Goal: Ask a question

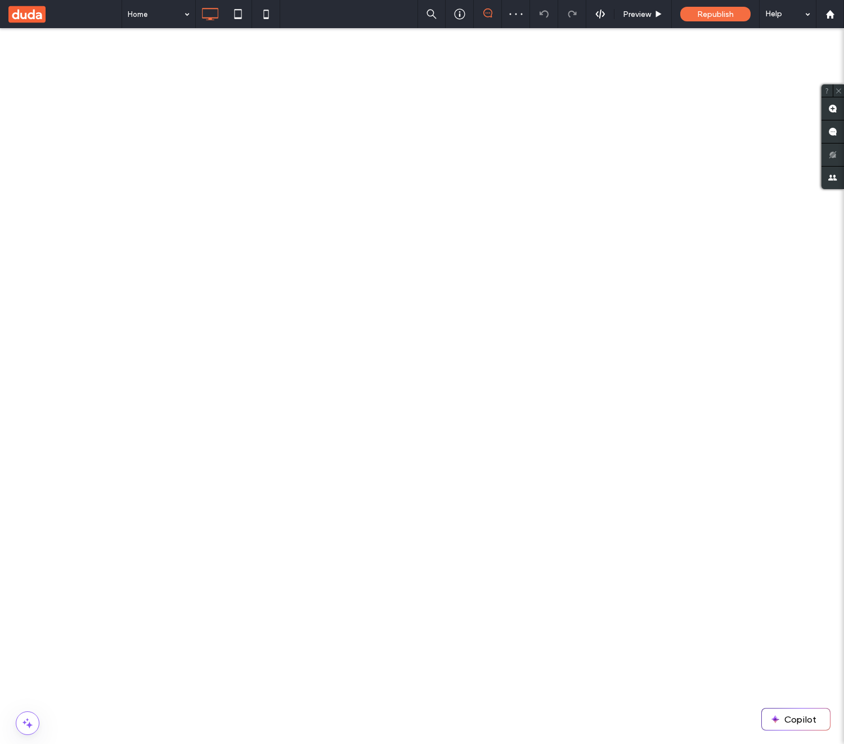
click at [25, 19] on use at bounding box center [26, 14] width 37 height 17
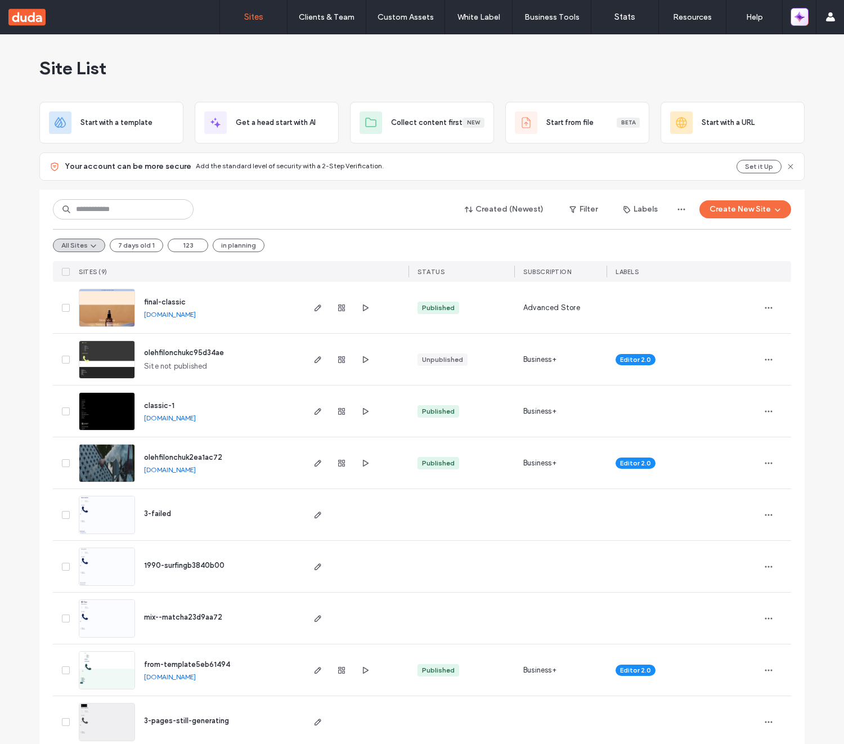
click at [805, 21] on icon "button" at bounding box center [799, 16] width 11 height 11
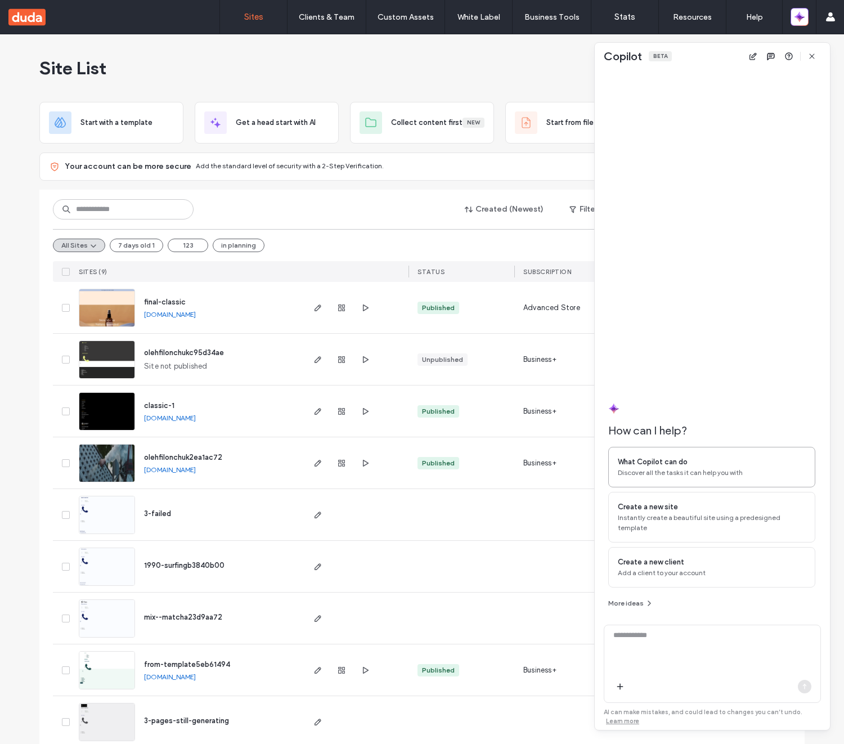
click at [641, 487] on div "What Copilot can do Discover all the tasks it can help you with" at bounding box center [711, 467] width 207 height 41
type textarea "**********"
click at [806, 686] on icon "button" at bounding box center [804, 686] width 9 height 9
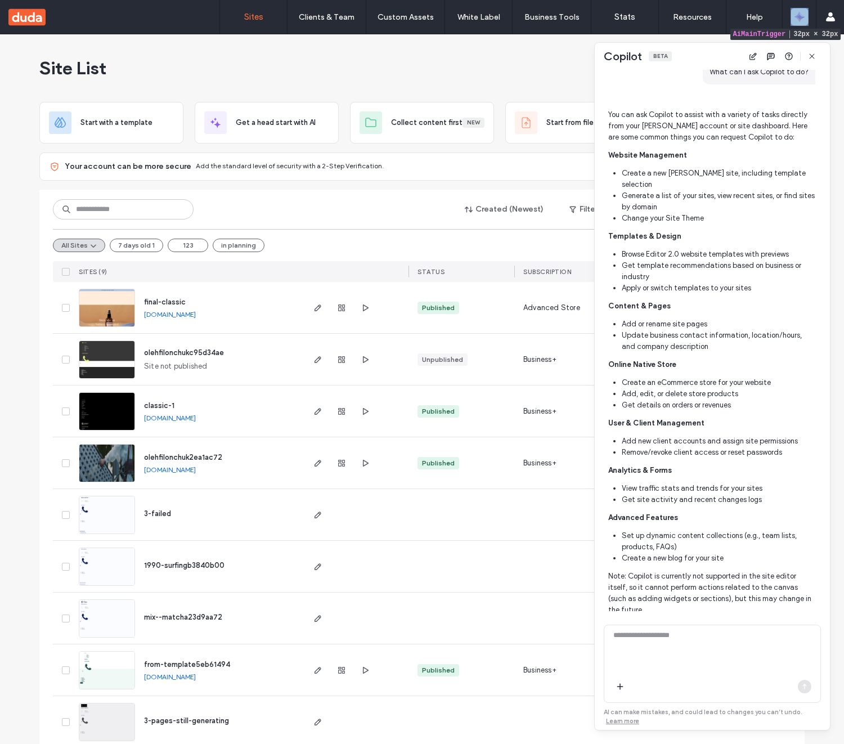
scroll to position [278, 0]
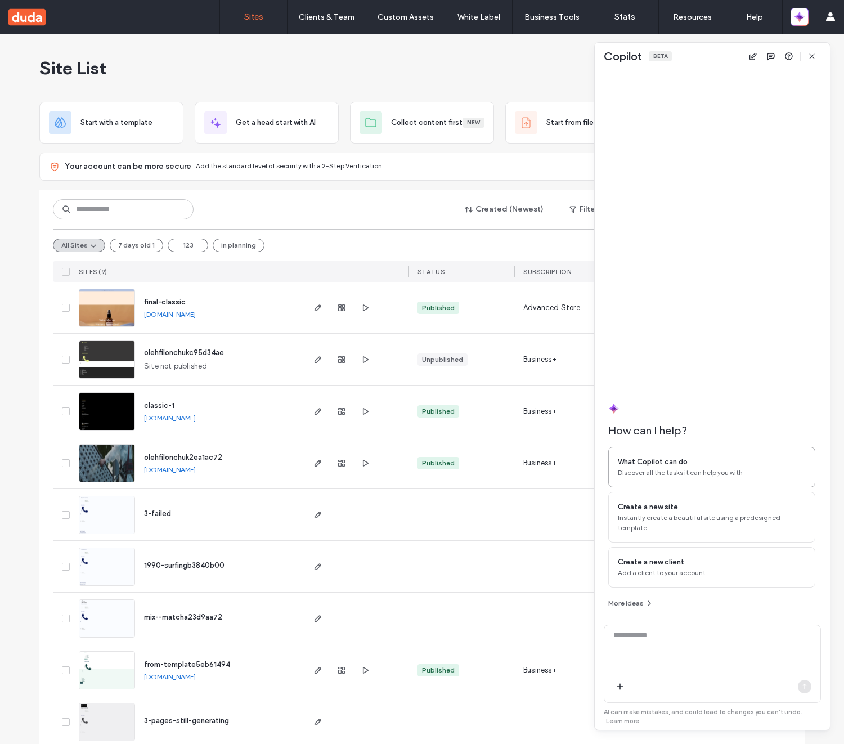
click at [728, 468] on div "What Copilot can do" at bounding box center [712, 461] width 188 height 11
click at [803, 685] on icon "button" at bounding box center [804, 686] width 9 height 9
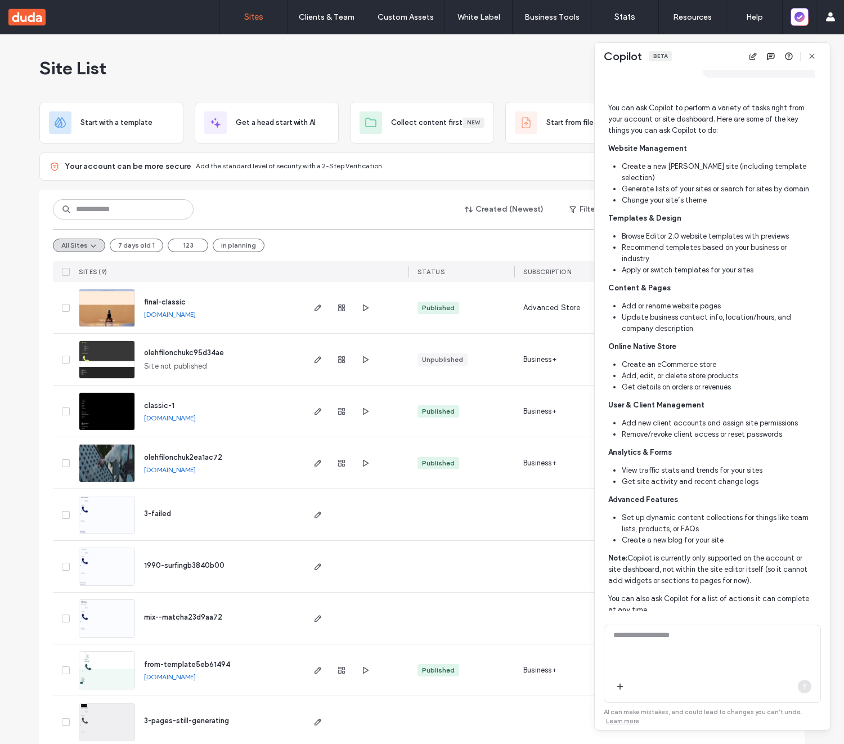
scroll to position [285, 0]
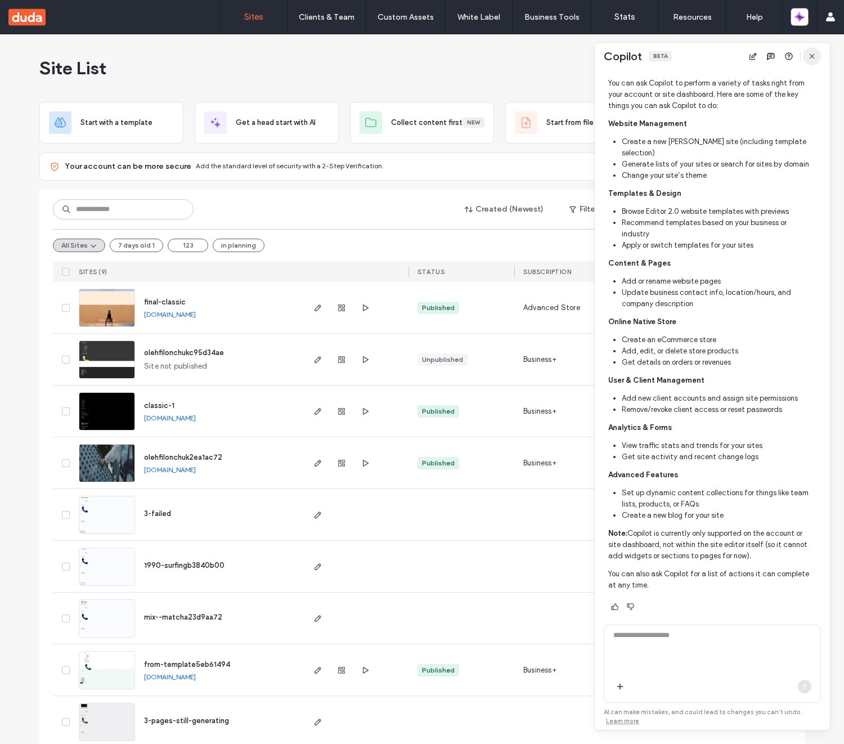
click at [818, 55] on span "button" at bounding box center [812, 56] width 18 height 18
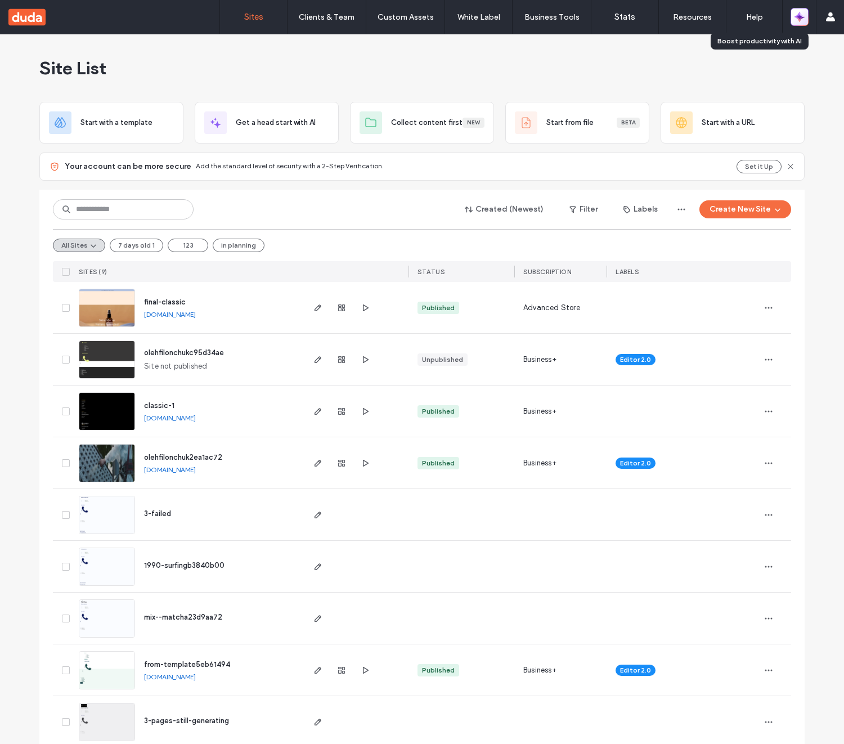
click at [803, 23] on span "button" at bounding box center [799, 17] width 10 height 16
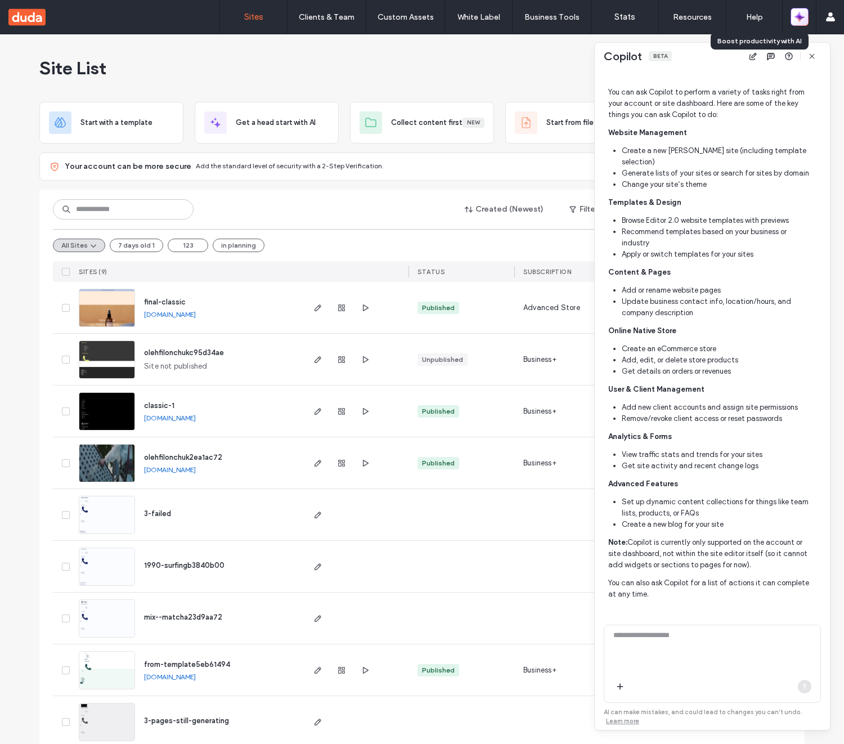
scroll to position [286, 0]
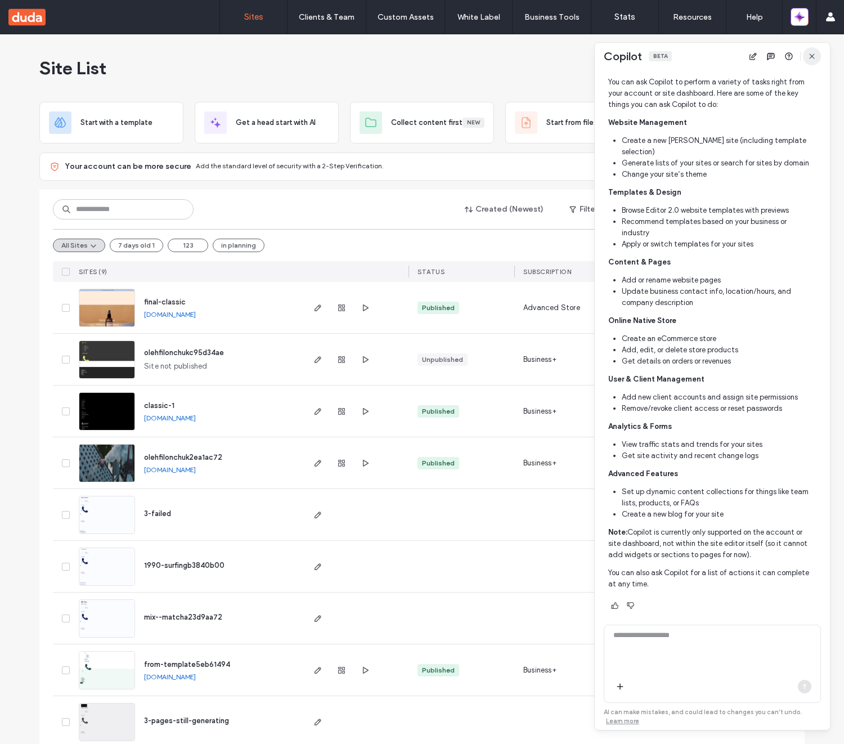
click at [817, 57] on span "button" at bounding box center [812, 56] width 18 height 18
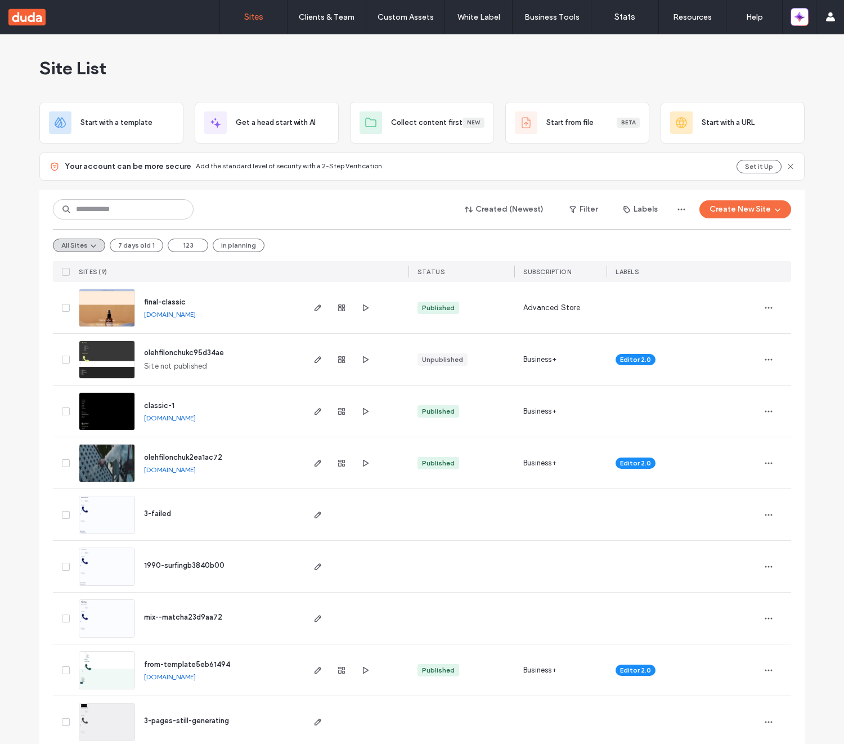
click at [717, 77] on div "Site List" at bounding box center [421, 68] width 765 height 68
click at [795, 21] on icon "button" at bounding box center [799, 16] width 11 height 11
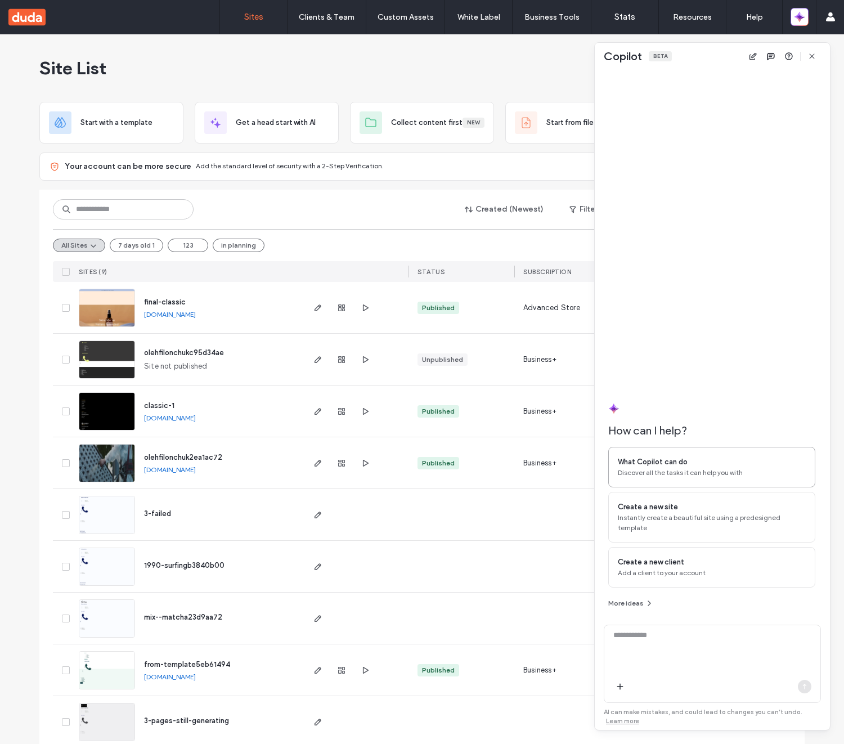
click at [722, 478] on span "Discover all the tasks it can help you with" at bounding box center [712, 473] width 188 height 10
type textarea "**********"
click at [807, 685] on icon "button" at bounding box center [804, 686] width 9 height 9
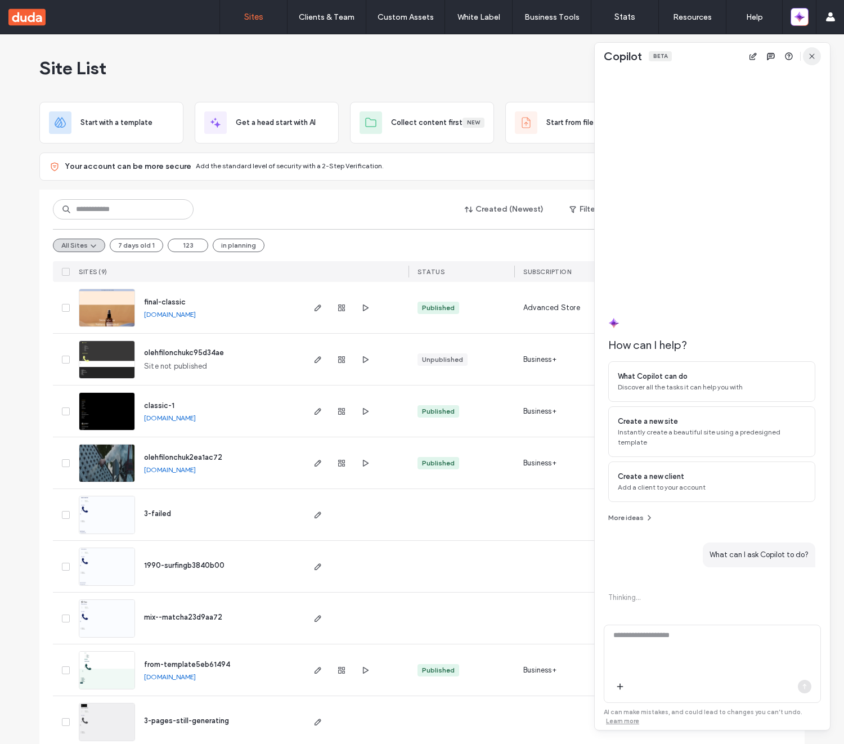
click at [811, 58] on icon "button" at bounding box center [811, 56] width 9 height 9
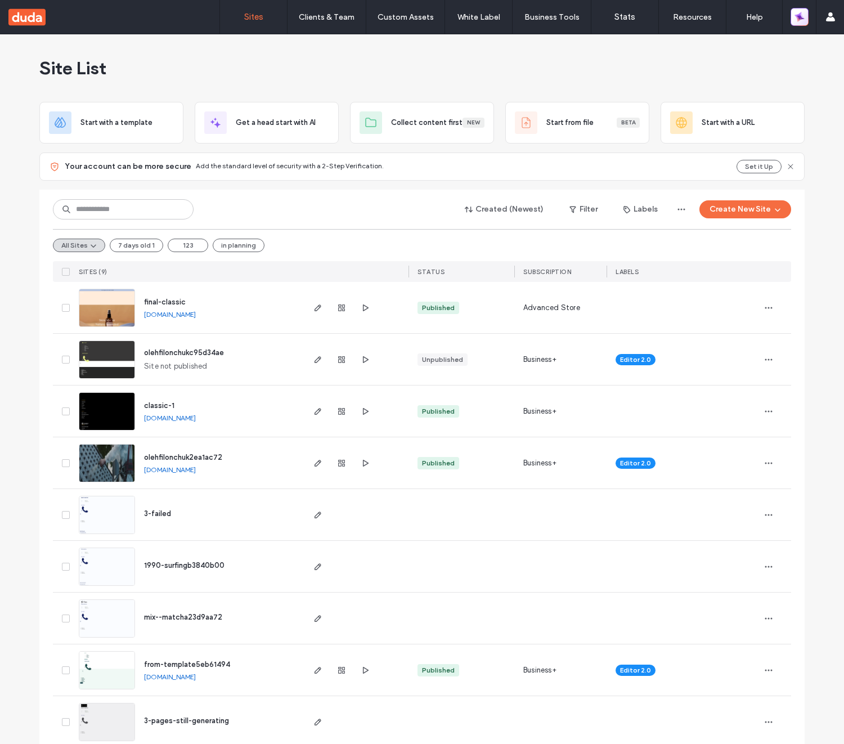
click at [800, 14] on icon "button" at bounding box center [799, 17] width 12 height 12
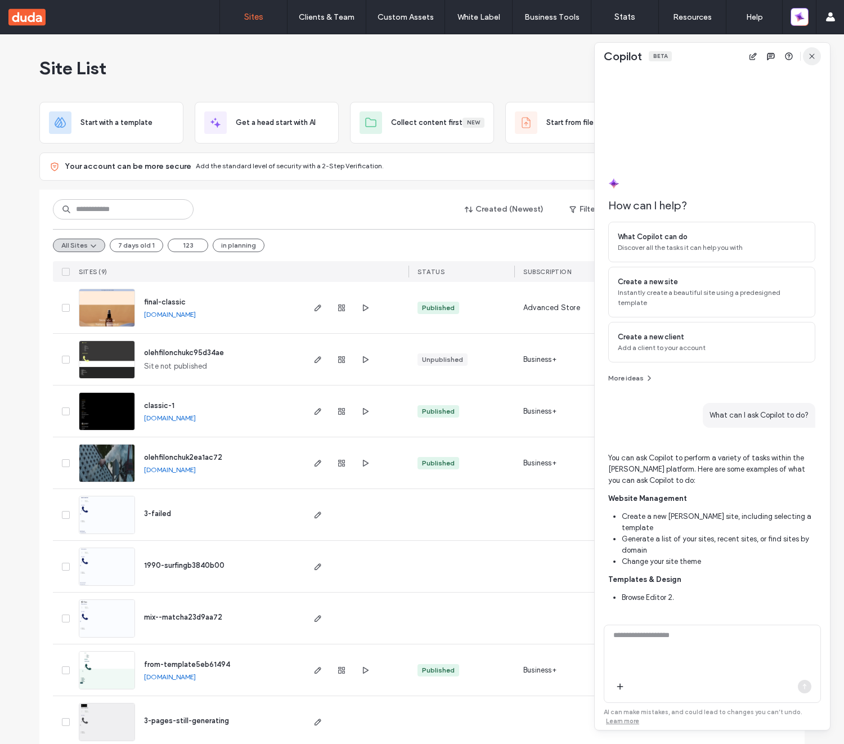
click at [817, 58] on span "button" at bounding box center [812, 56] width 18 height 18
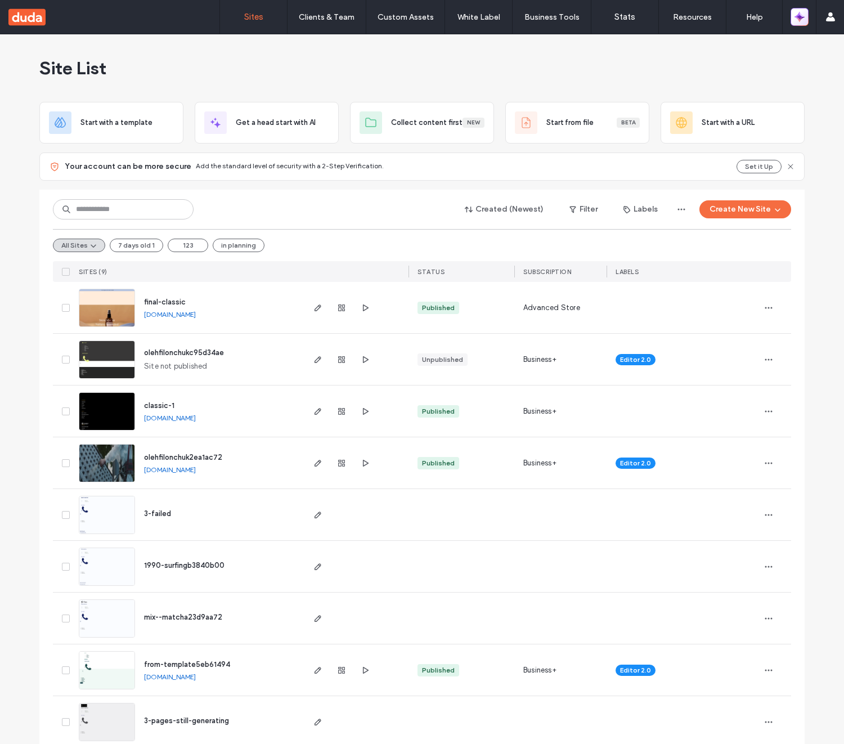
click at [800, 21] on icon "button" at bounding box center [799, 17] width 15 height 15
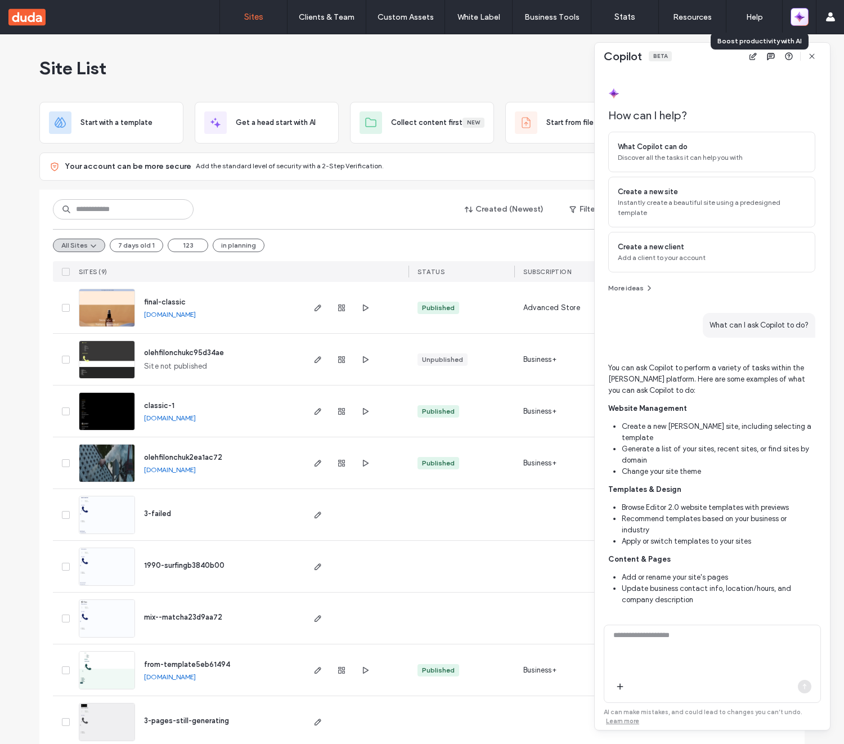
scroll to position [320, 0]
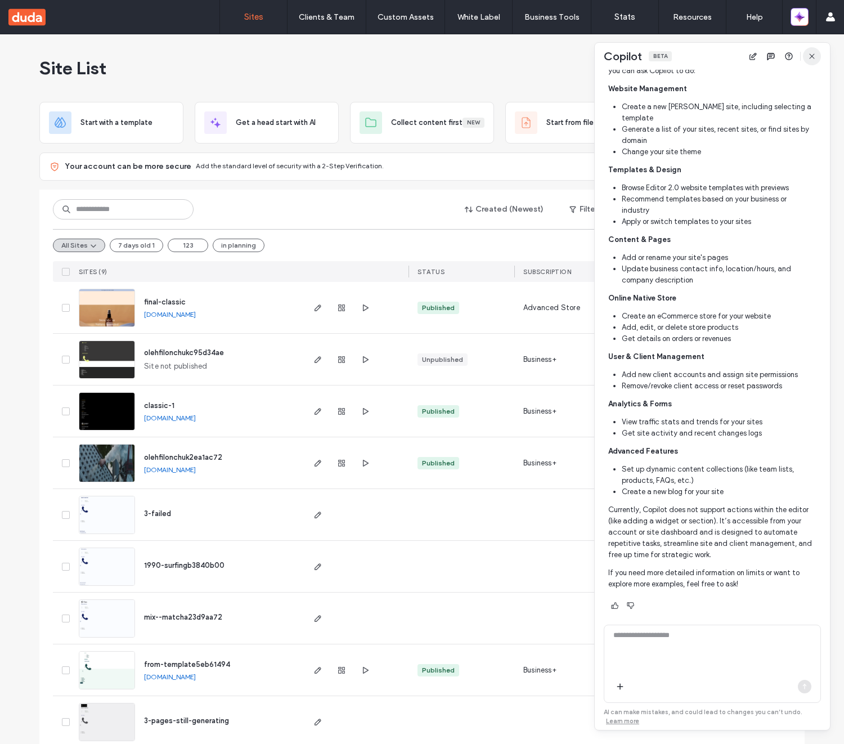
click at [818, 52] on span "button" at bounding box center [812, 56] width 18 height 18
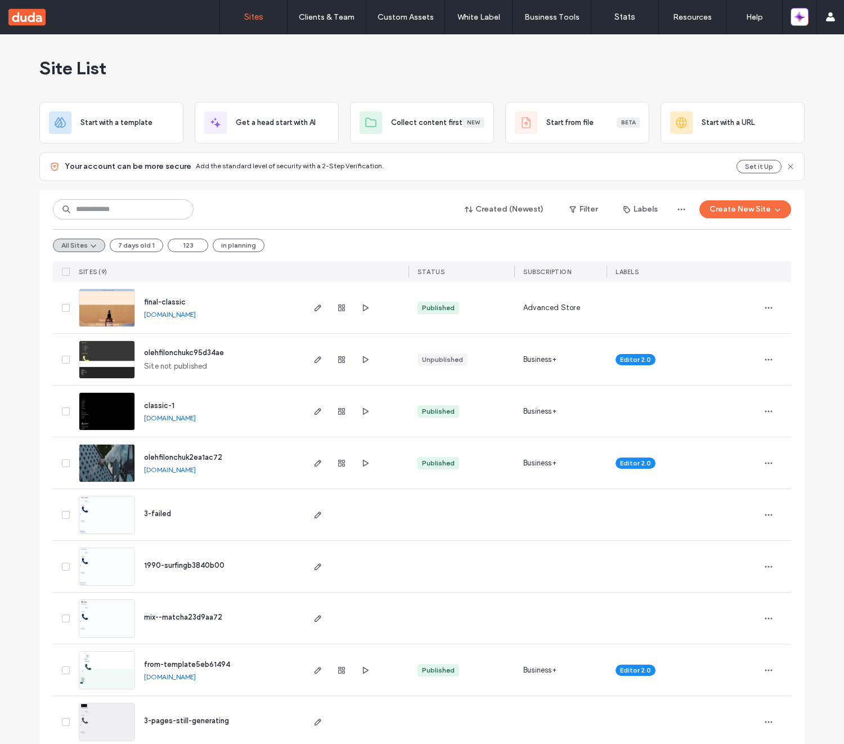
click at [805, 53] on div "Site List Start with a template Get a head start with AI Collect content first …" at bounding box center [422, 397] width 844 height 727
click at [803, 19] on icon "button" at bounding box center [799, 16] width 11 height 11
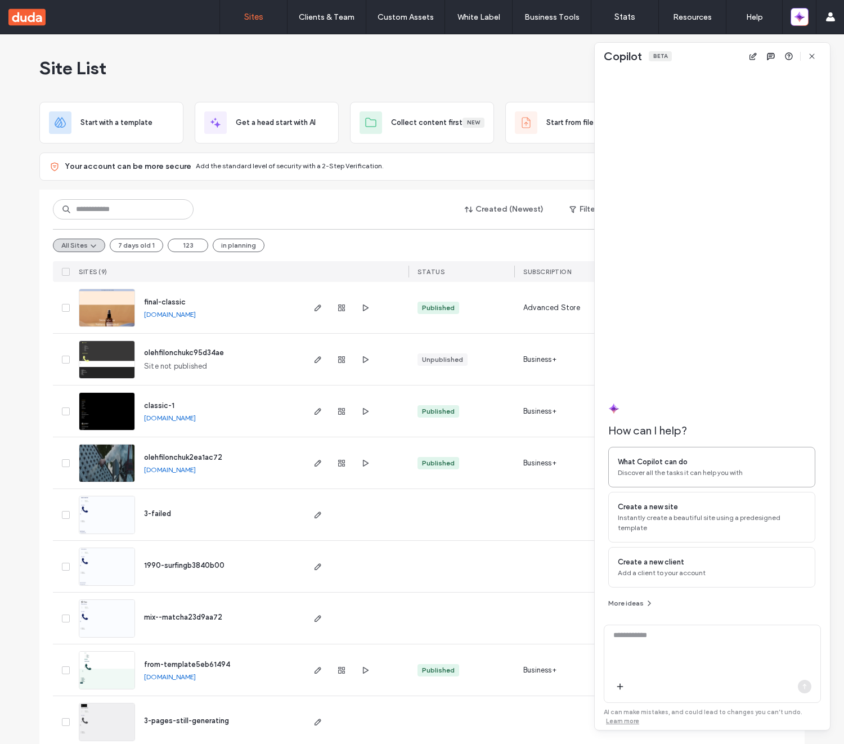
click at [707, 468] on div "What Copilot can do" at bounding box center [712, 461] width 188 height 11
type textarea "**********"
click at [806, 686] on icon "button" at bounding box center [804, 686] width 9 height 9
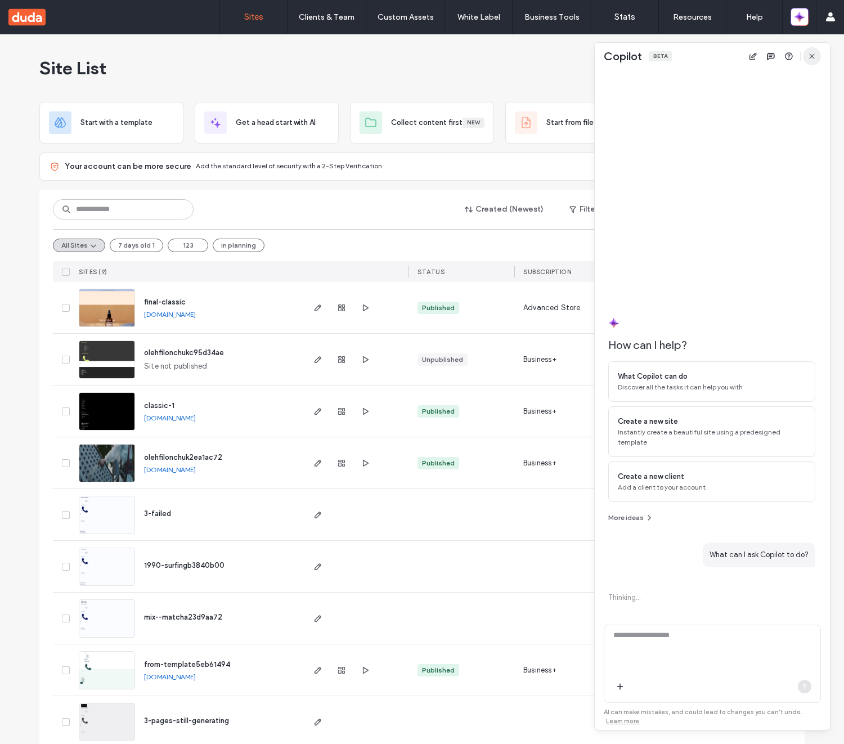
click at [814, 59] on icon "button" at bounding box center [811, 56] width 9 height 9
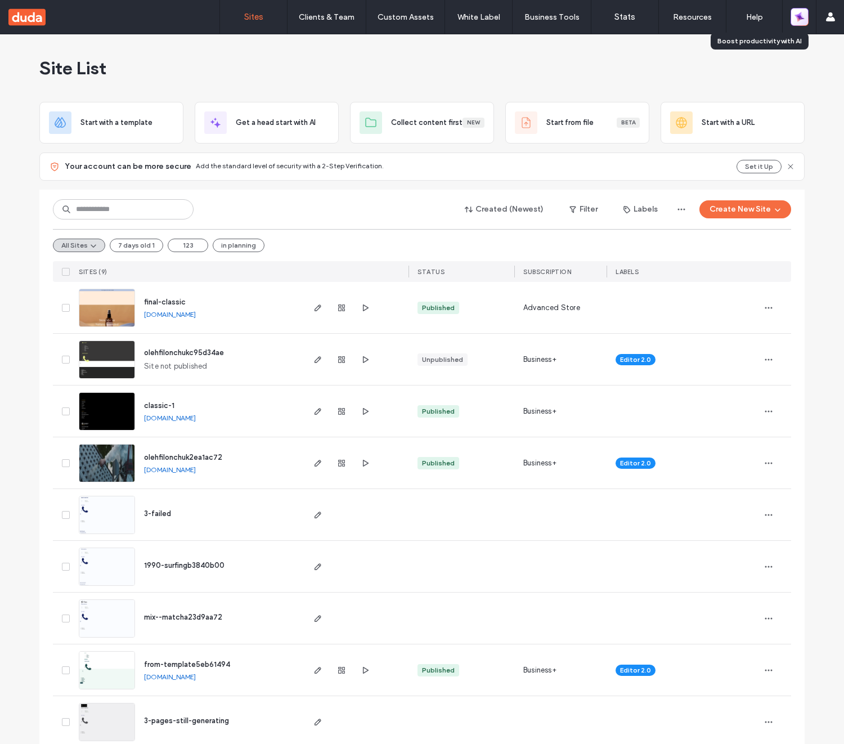
click at [800, 21] on icon "button" at bounding box center [799, 17] width 13 height 13
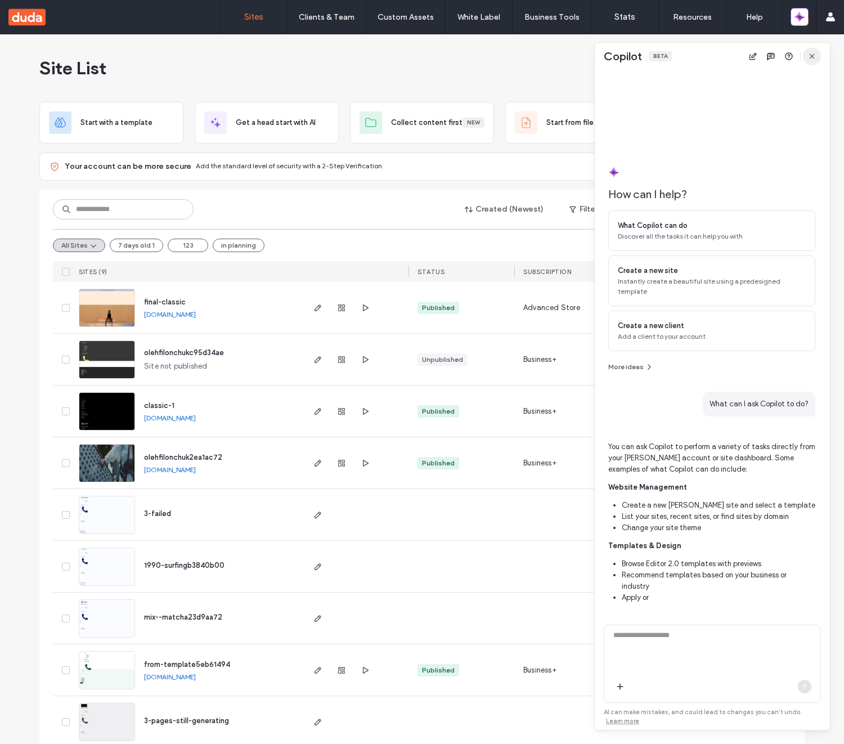
click at [820, 56] on span "button" at bounding box center [812, 56] width 18 height 18
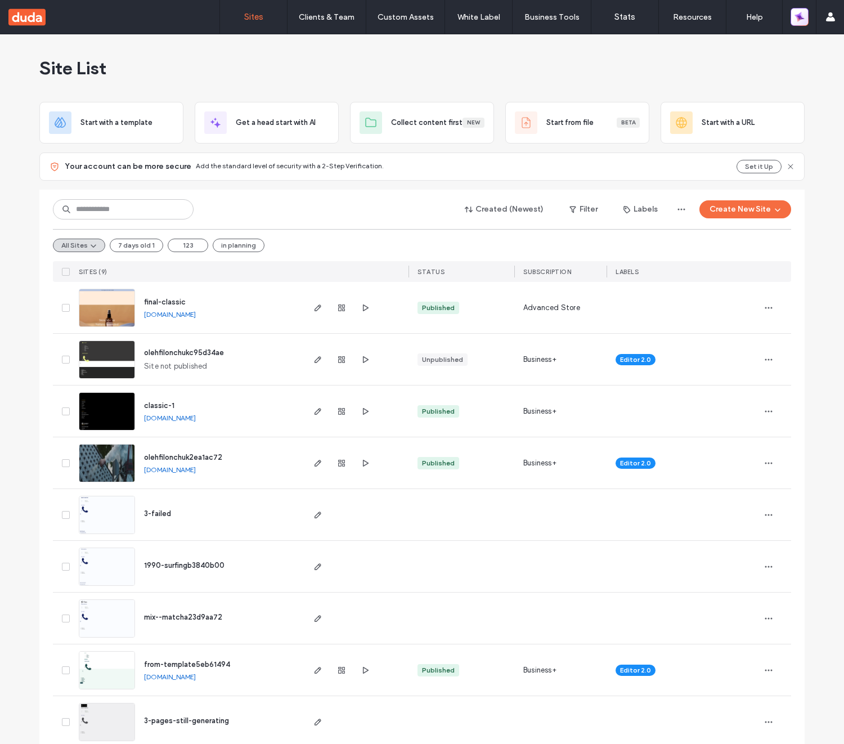
click at [801, 24] on span "button" at bounding box center [799, 17] width 11 height 16
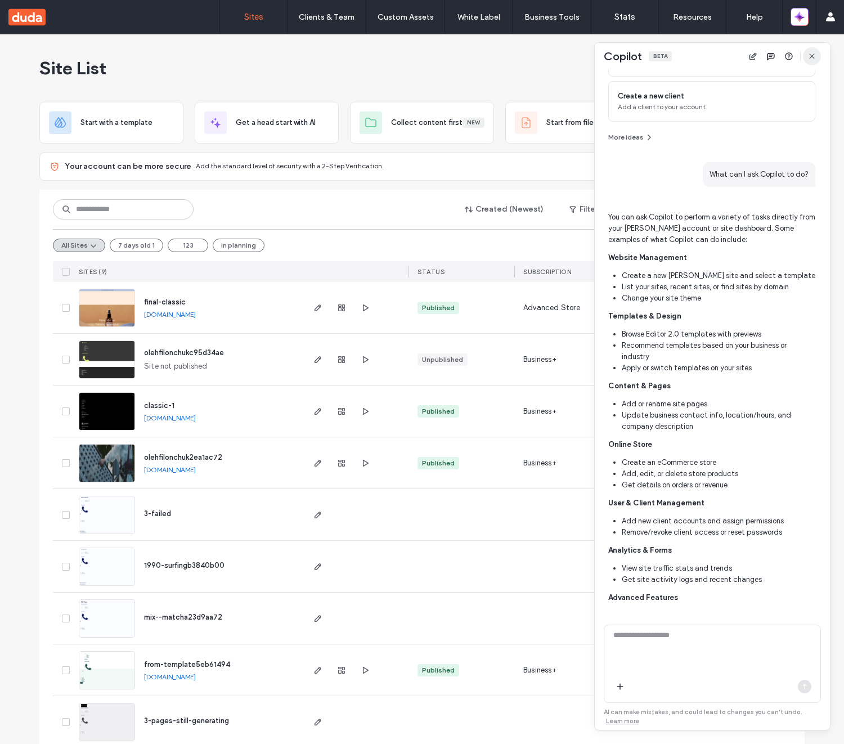
scroll to position [168, 0]
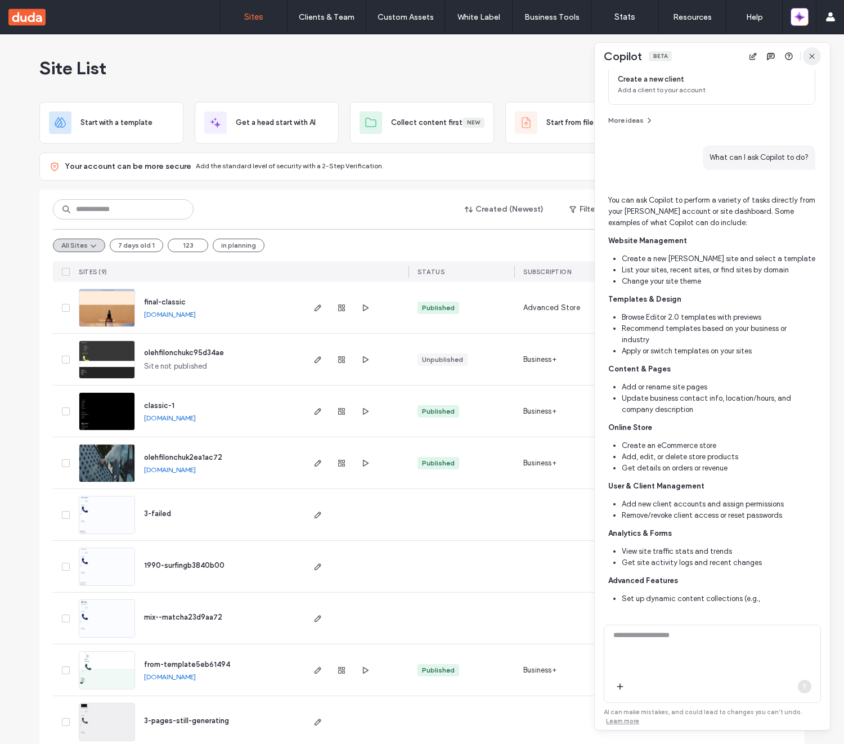
click at [819, 54] on span "button" at bounding box center [812, 56] width 18 height 18
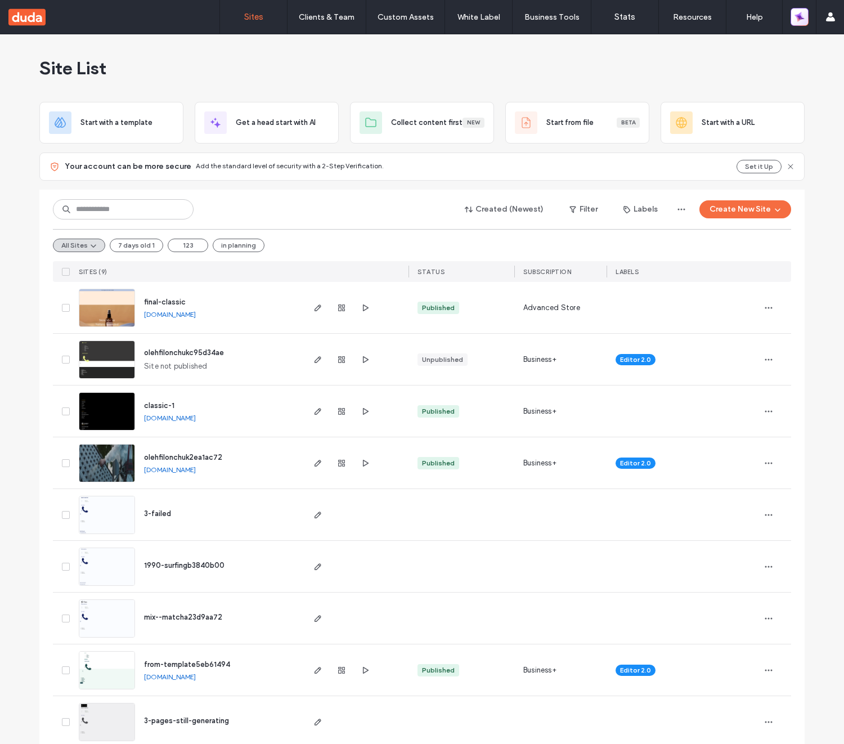
click at [802, 21] on icon "button" at bounding box center [799, 17] width 12 height 12
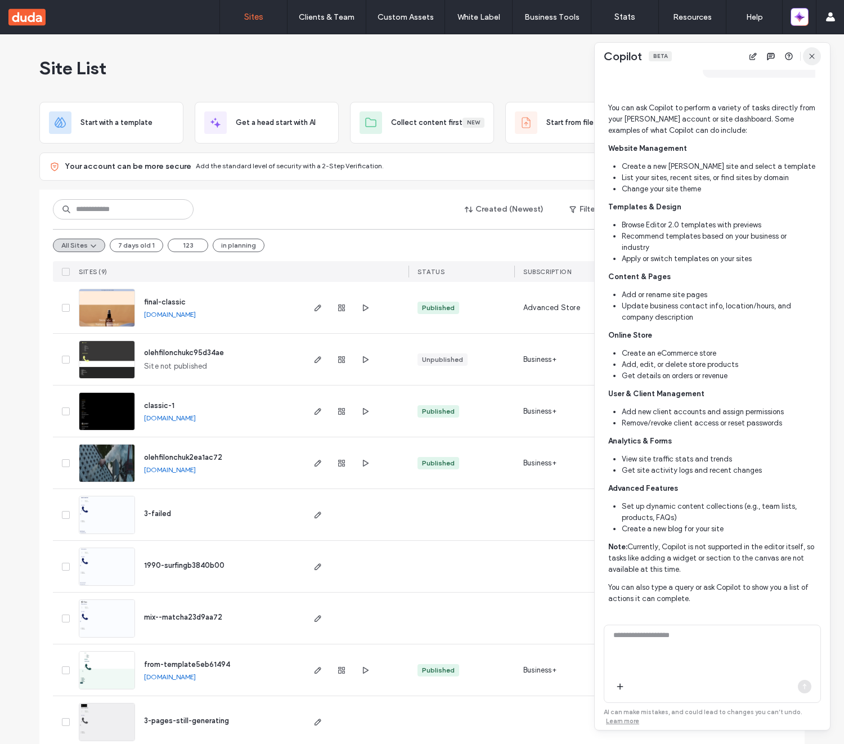
scroll to position [285, 0]
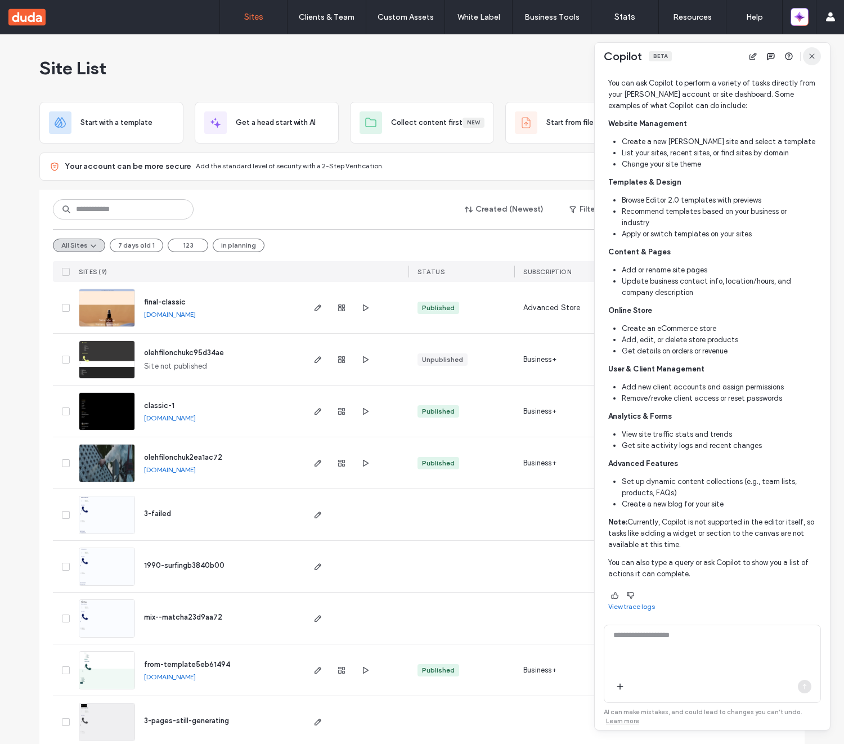
click at [815, 55] on icon "button" at bounding box center [811, 56] width 9 height 9
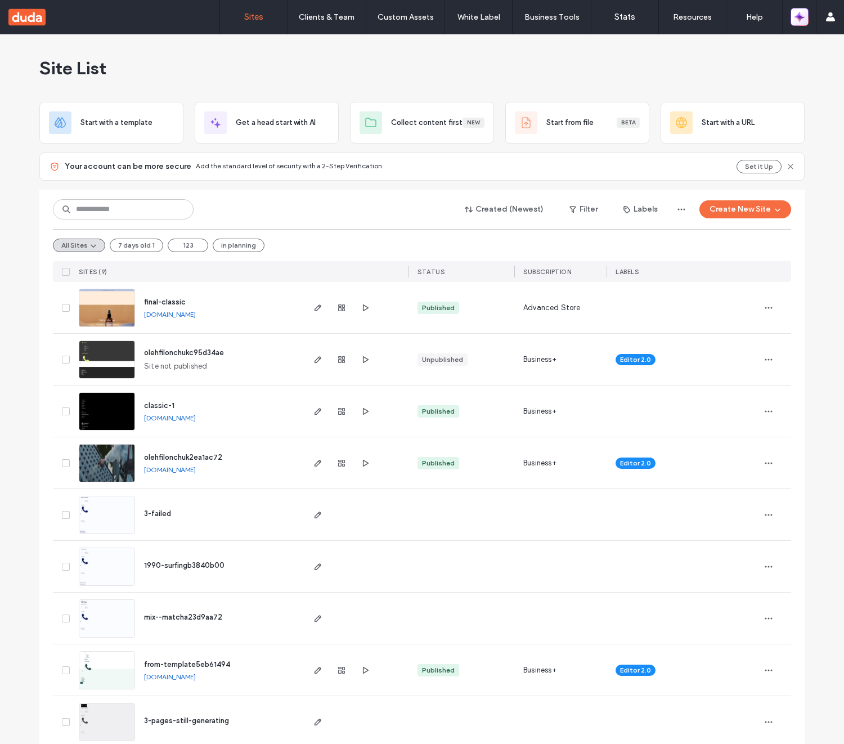
click at [801, 22] on icon "button" at bounding box center [799, 17] width 15 height 15
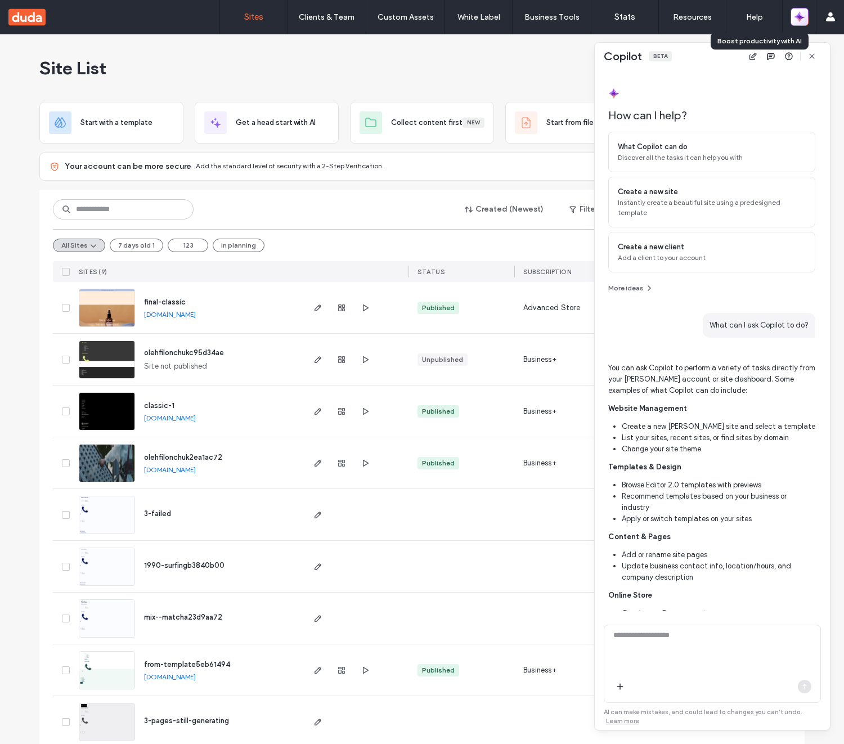
scroll to position [286, 0]
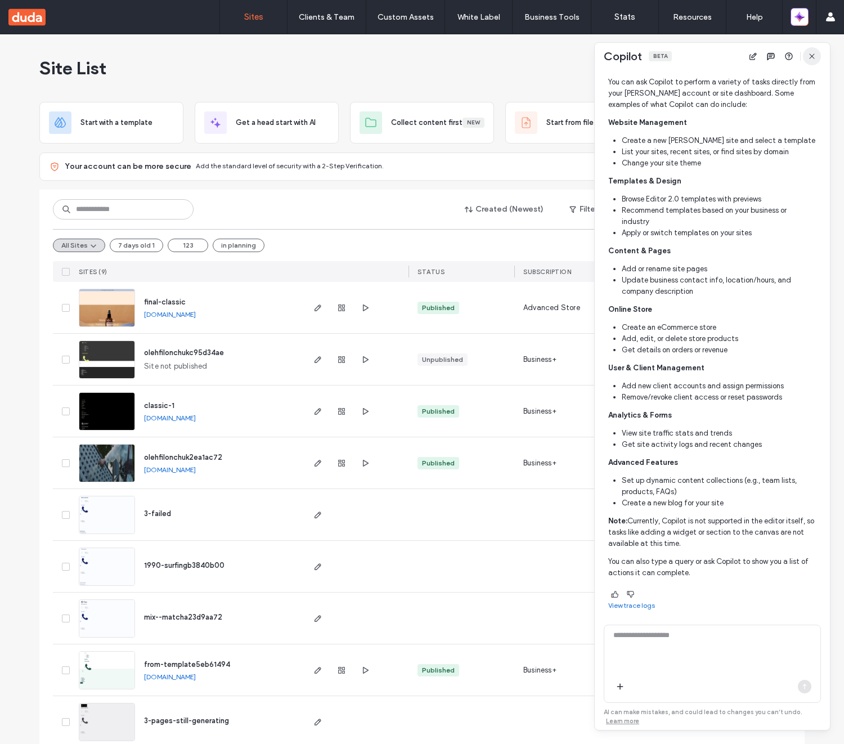
click at [819, 56] on span "button" at bounding box center [812, 56] width 18 height 18
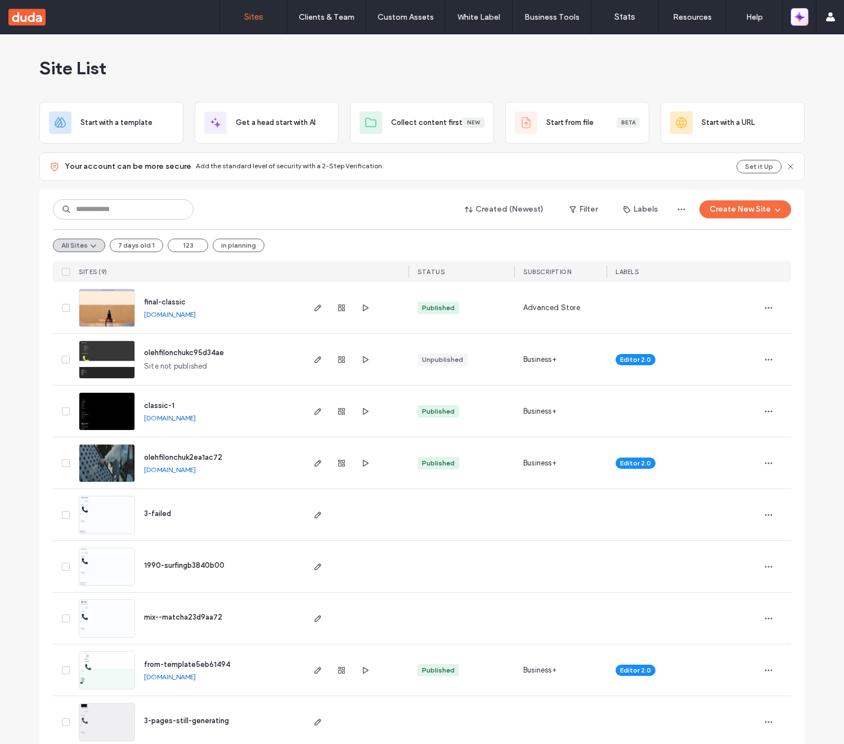
click at [802, 24] on span "button" at bounding box center [799, 17] width 10 height 16
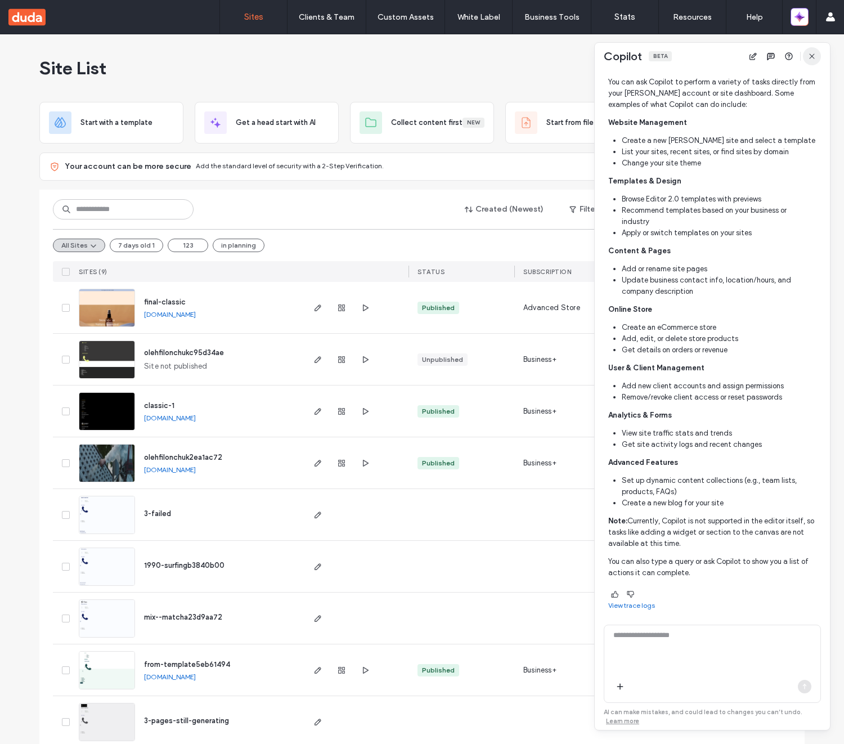
click at [815, 53] on icon "button" at bounding box center [811, 56] width 9 height 9
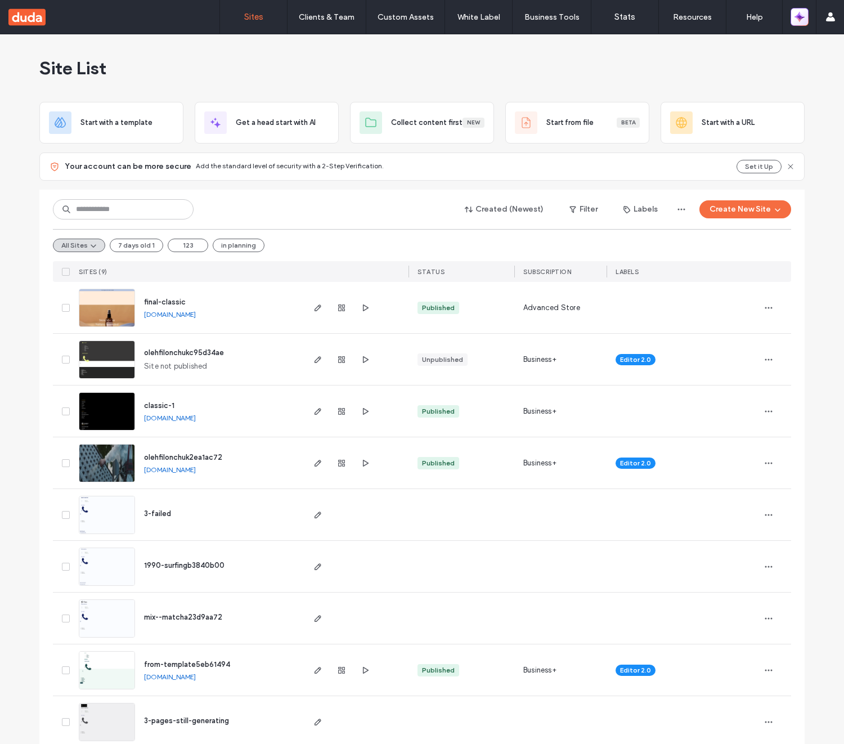
click at [802, 23] on span "button" at bounding box center [799, 16] width 12 height 17
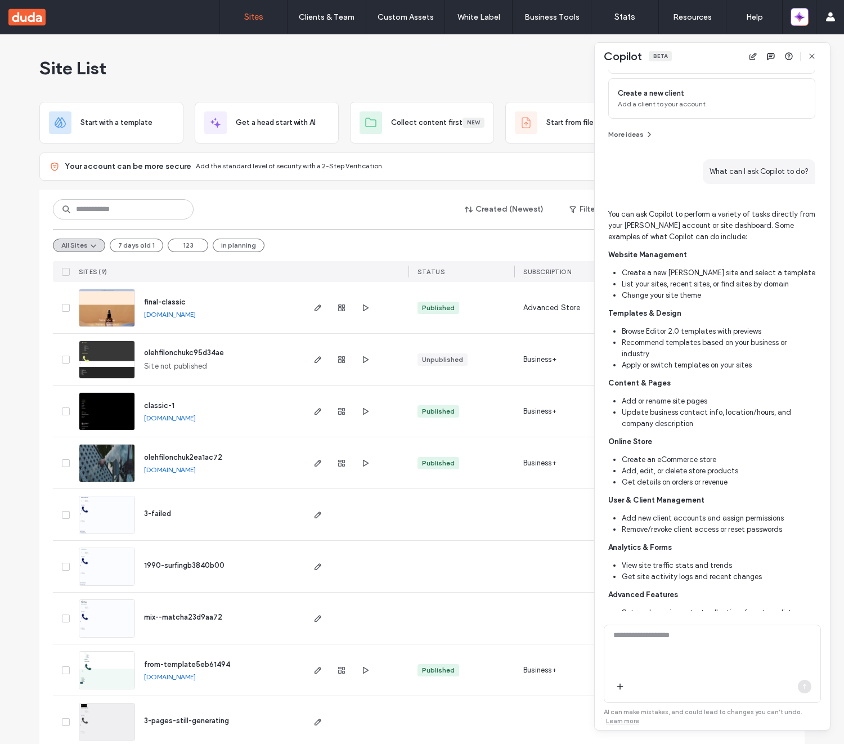
scroll to position [0, 0]
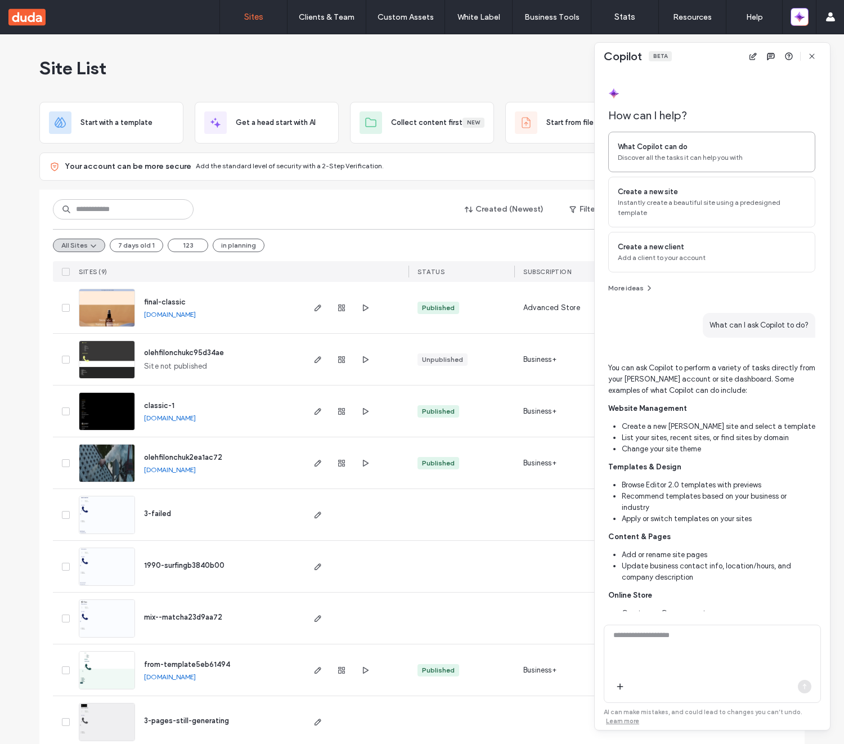
click at [715, 148] on div "What Copilot can do" at bounding box center [712, 146] width 188 height 11
type textarea "**********"
click at [809, 688] on span "button" at bounding box center [805, 687] width 14 height 14
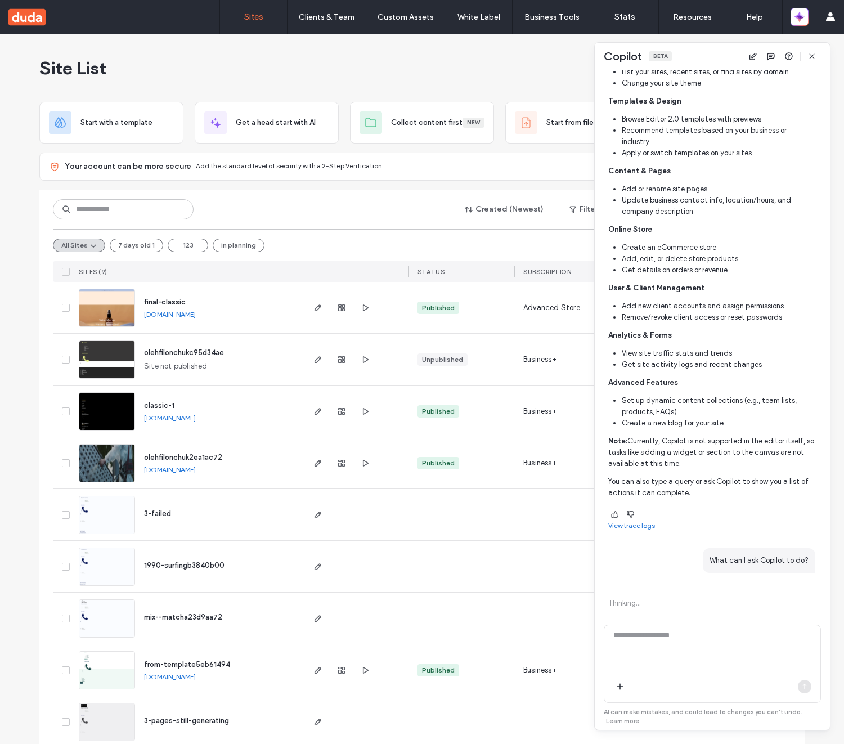
scroll to position [370, 0]
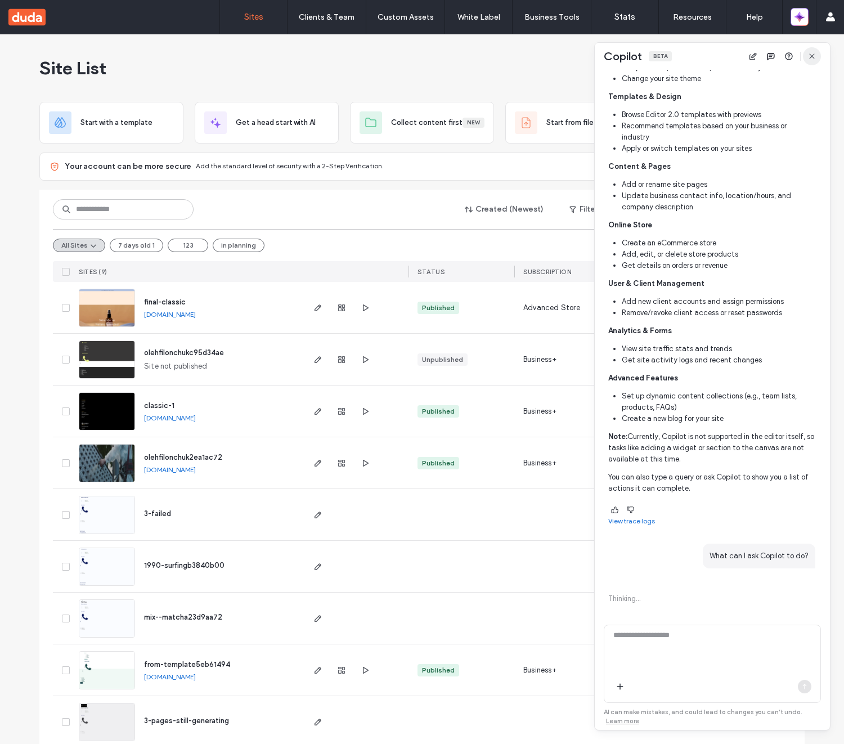
click at [812, 60] on icon "button" at bounding box center [811, 56] width 9 height 9
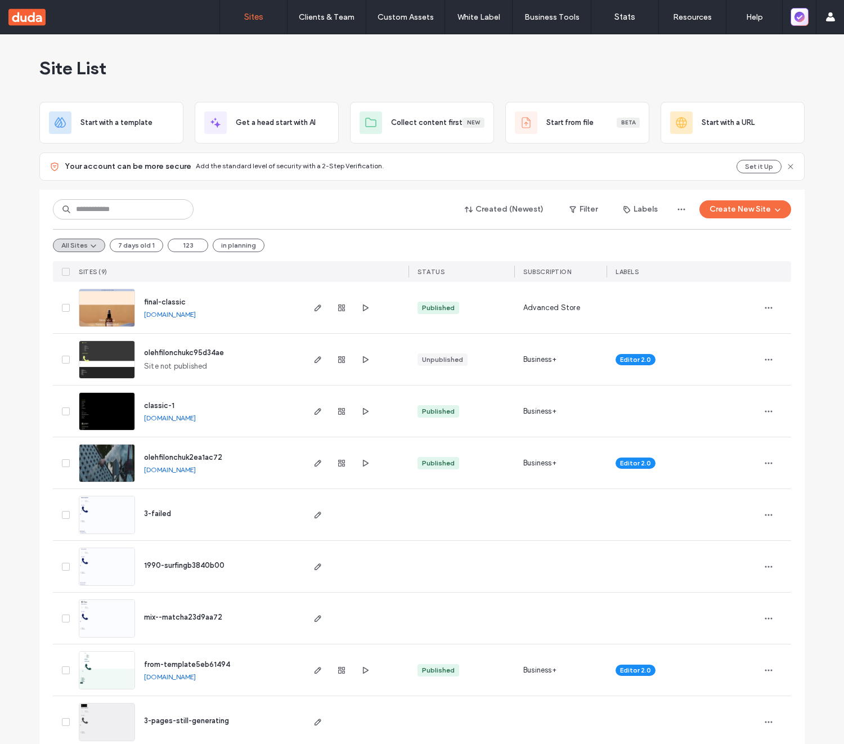
click at [797, 25] on div at bounding box center [799, 17] width 33 height 34
click at [799, 20] on icon "button" at bounding box center [799, 17] width 13 height 13
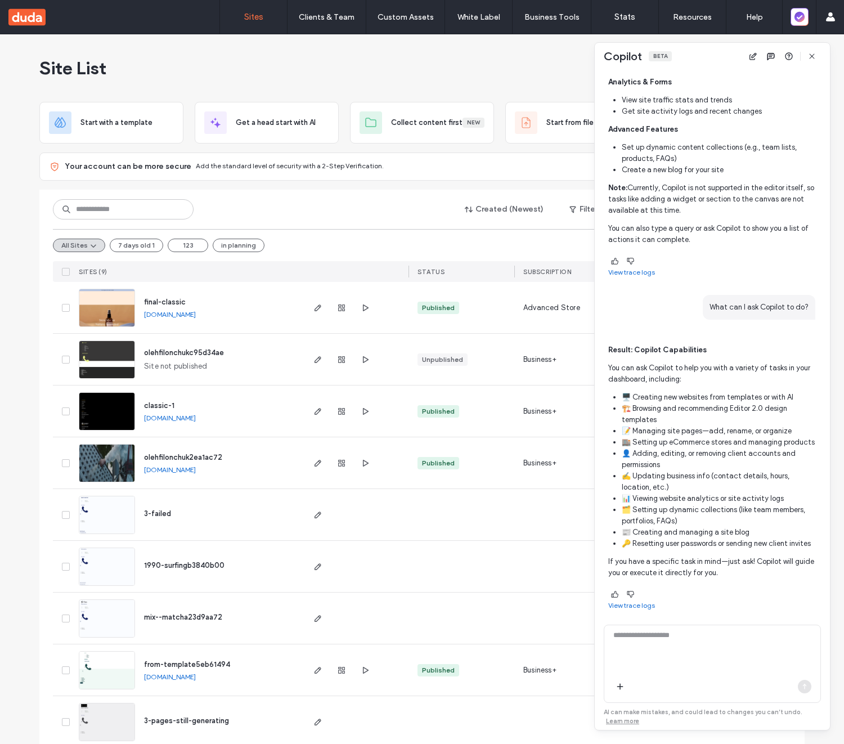
scroll to position [641, 0]
click at [815, 53] on icon "button" at bounding box center [811, 56] width 9 height 9
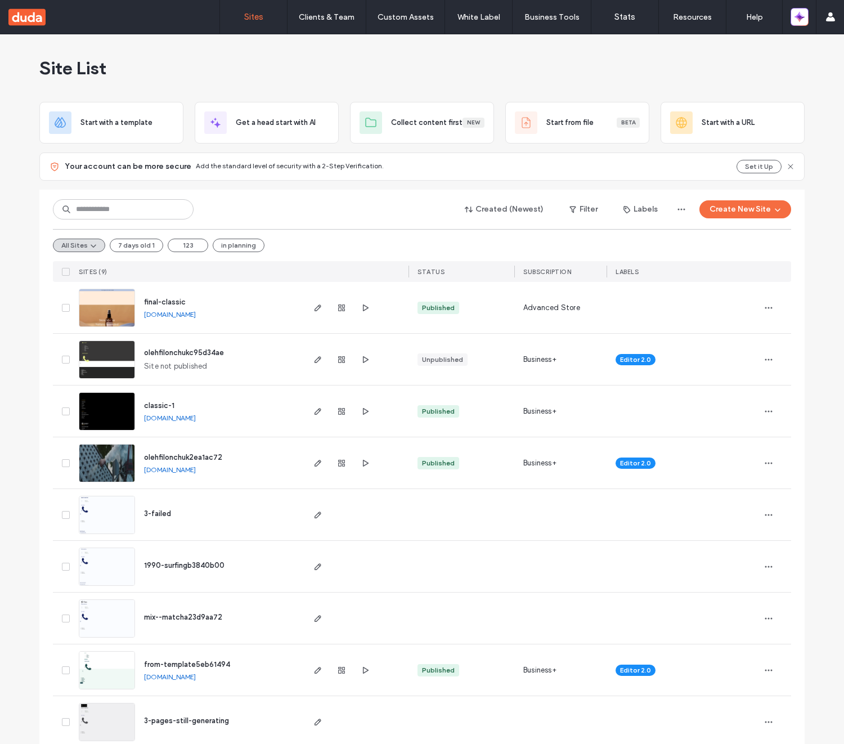
click at [807, 64] on div "Site List Start with a template Get a head start with AI Collect content first …" at bounding box center [422, 397] width 844 height 727
